Goal: Information Seeking & Learning: Learn about a topic

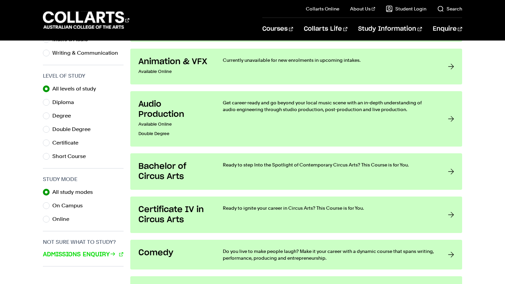
scroll to position [318, 0]
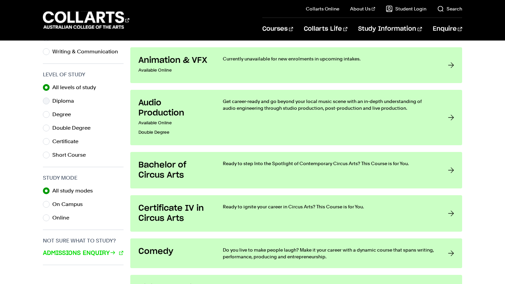
click at [60, 100] on label "Diploma" at bounding box center [65, 100] width 27 height 9
click at [50, 100] on input "Diploma" at bounding box center [46, 101] width 7 height 7
radio input "true"
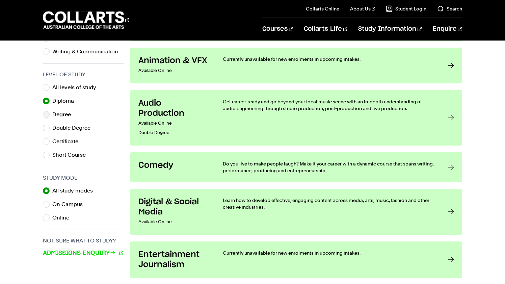
click at [69, 114] on label "Degree" at bounding box center [64, 114] width 24 height 9
click at [50, 114] on input "Degree" at bounding box center [46, 114] width 7 height 7
radio input "true"
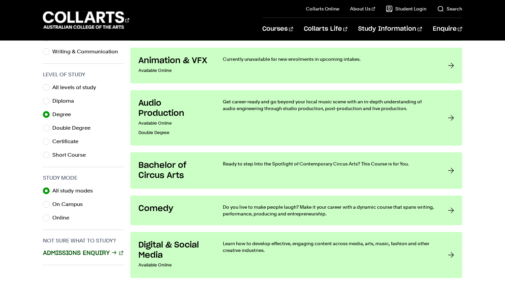
click at [96, 253] on link "Admissions Enquiry" at bounding box center [83, 253] width 80 height 9
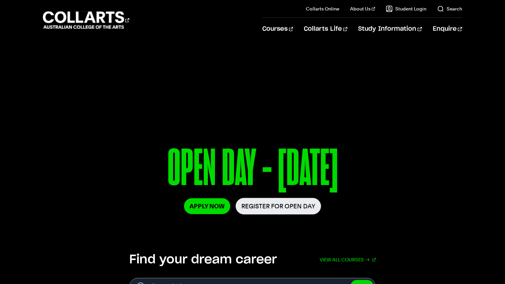
scroll to position [7, 0]
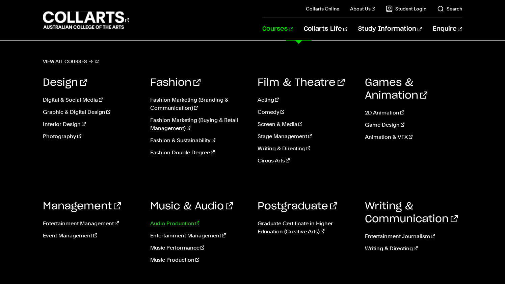
click at [182, 224] on link "Audio Production" at bounding box center [198, 224] width 97 height 8
click at [175, 223] on link "Audio Production" at bounding box center [198, 224] width 97 height 8
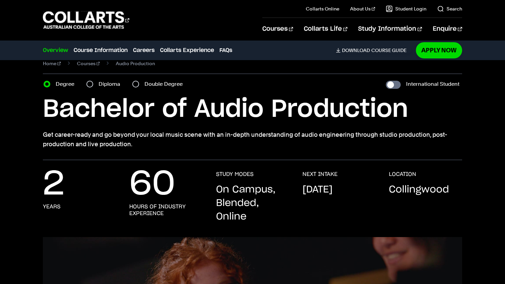
scroll to position [10, 0]
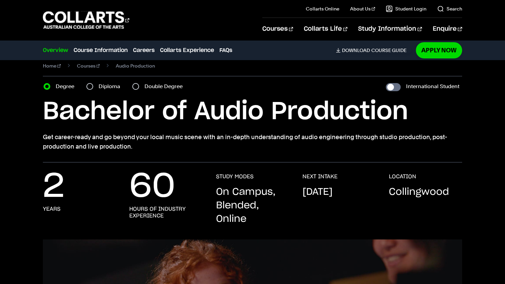
click at [100, 87] on label "Diploma" at bounding box center [112, 86] width 26 height 9
click at [93, 87] on input "Diploma" at bounding box center [90, 86] width 7 height 7
radio input "true"
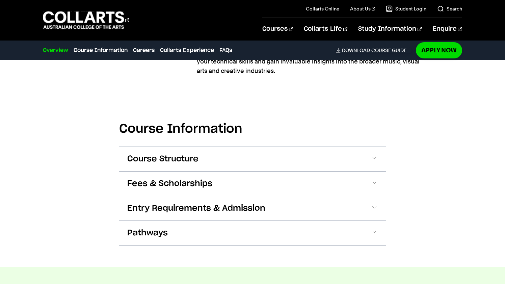
scroll to position [623, 0]
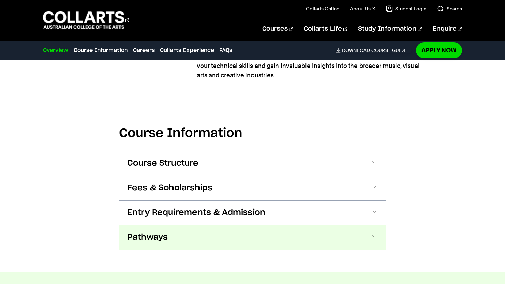
click at [0, 0] on button "Pathways" at bounding box center [0, 0] width 0 height 0
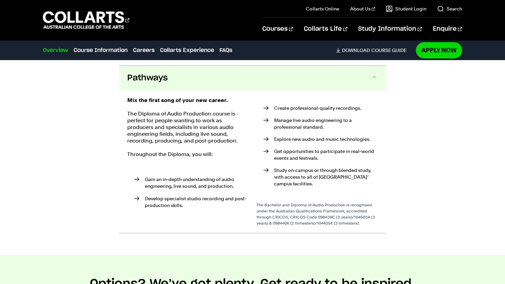
scroll to position [779, 0]
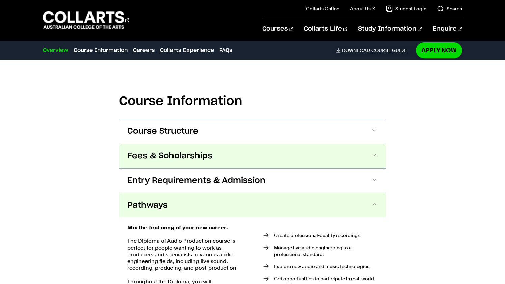
click at [0, 0] on span "Fees & Scholarships" at bounding box center [0, 0] width 0 height 0
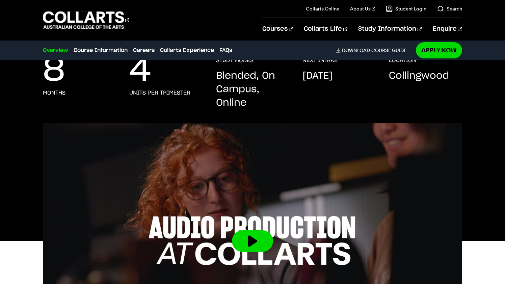
scroll to position [106, 0]
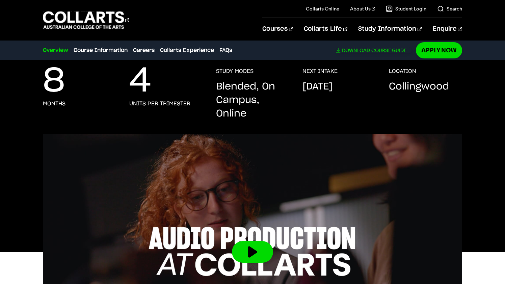
click at [363, 49] on span "Download" at bounding box center [356, 50] width 28 height 6
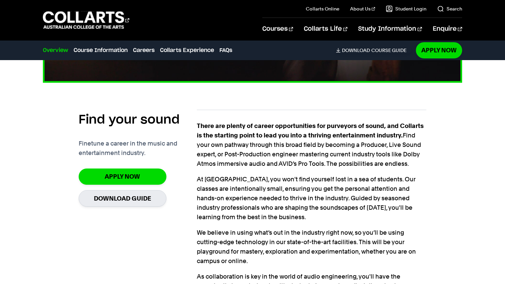
scroll to position [393, 0]
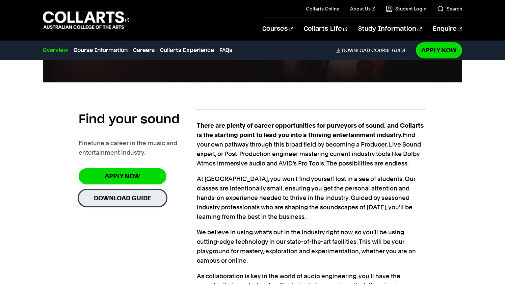
click at [119, 201] on link "Download Guide" at bounding box center [123, 198] width 88 height 17
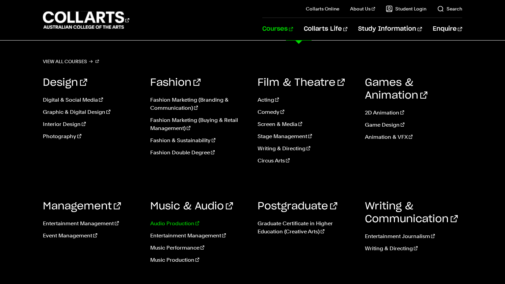
click at [174, 223] on link "Audio Production" at bounding box center [198, 224] width 97 height 8
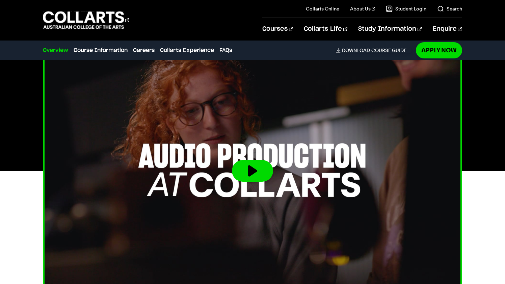
scroll to position [191, 0]
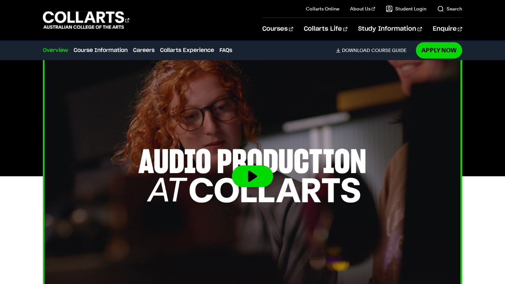
click at [253, 176] on button at bounding box center [252, 177] width 41 height 22
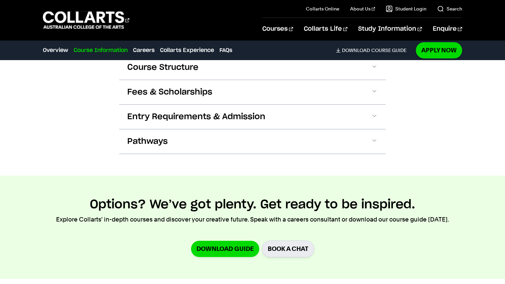
scroll to position [728, 0]
